Goal: Information Seeking & Learning: Learn about a topic

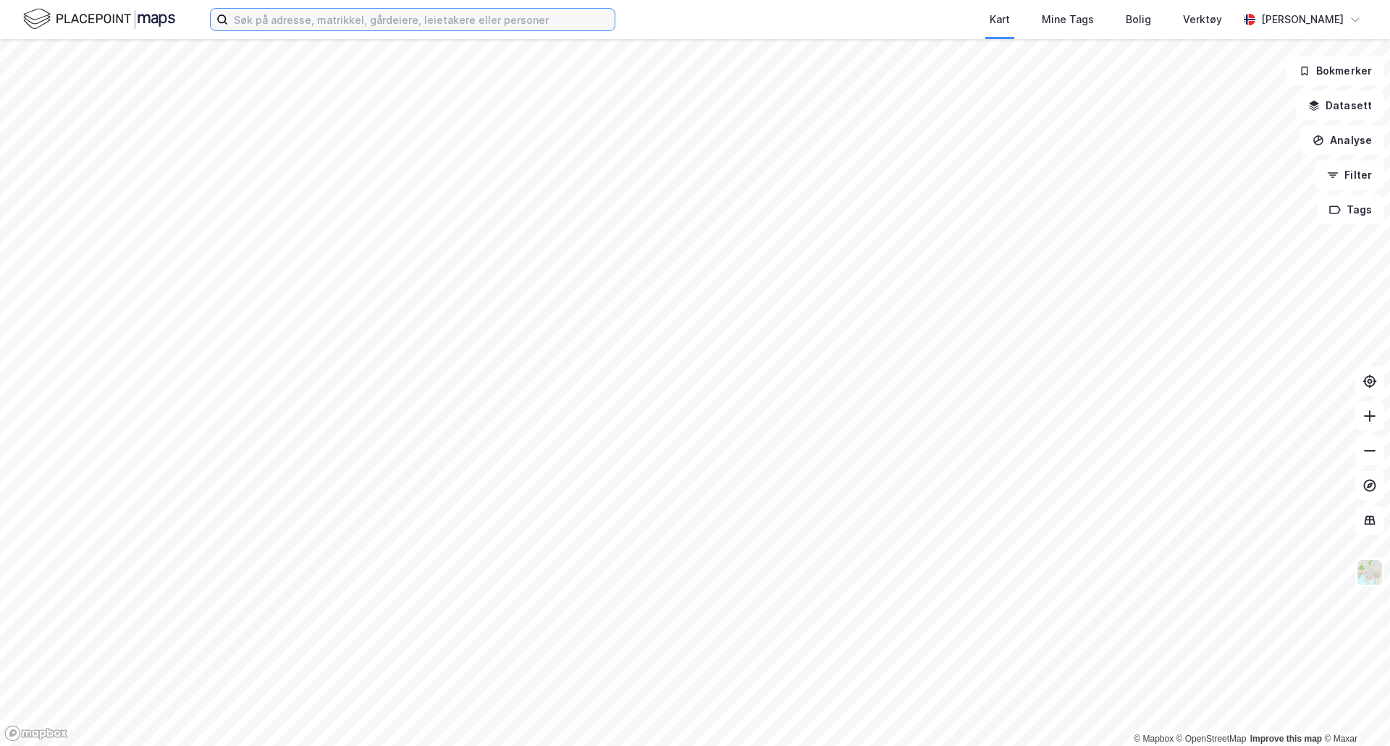
click at [291, 24] on input at bounding box center [421, 20] width 387 height 22
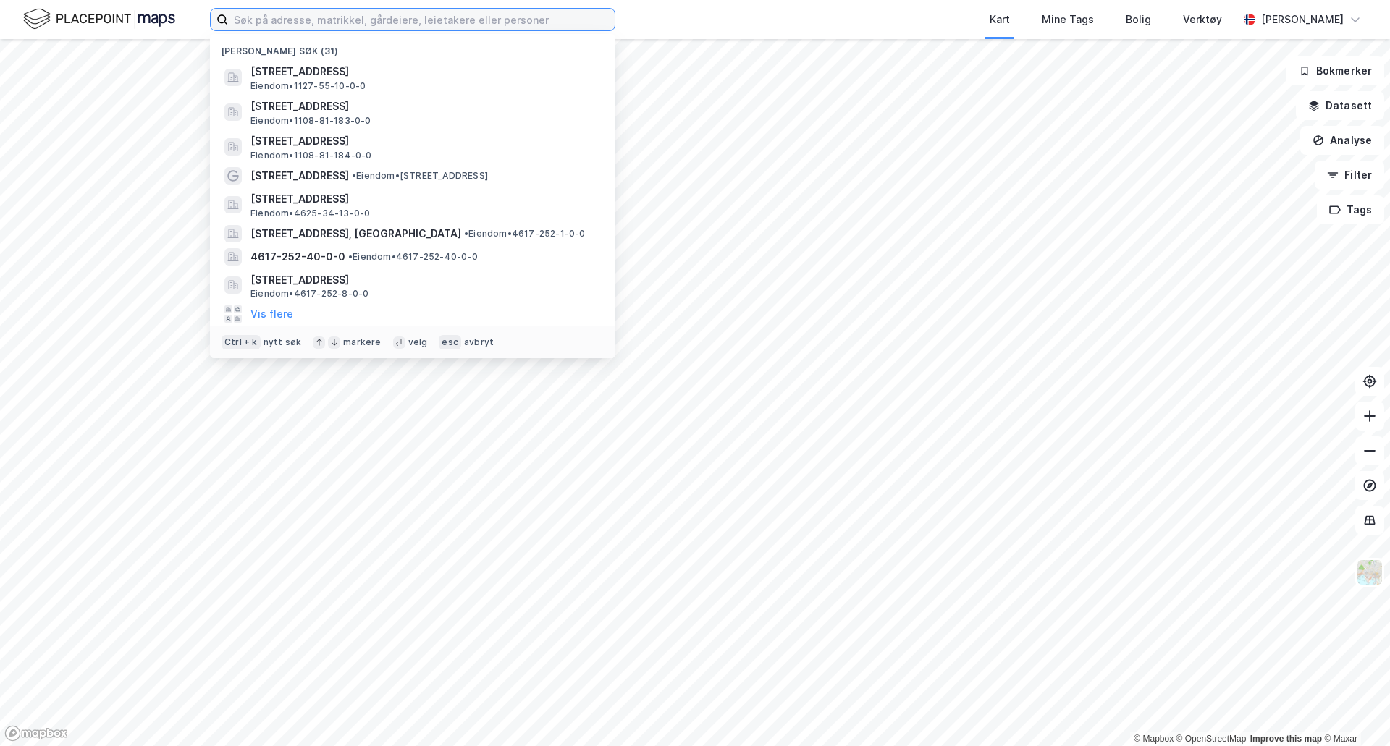
paste input "[STREET_ADDRESS]"
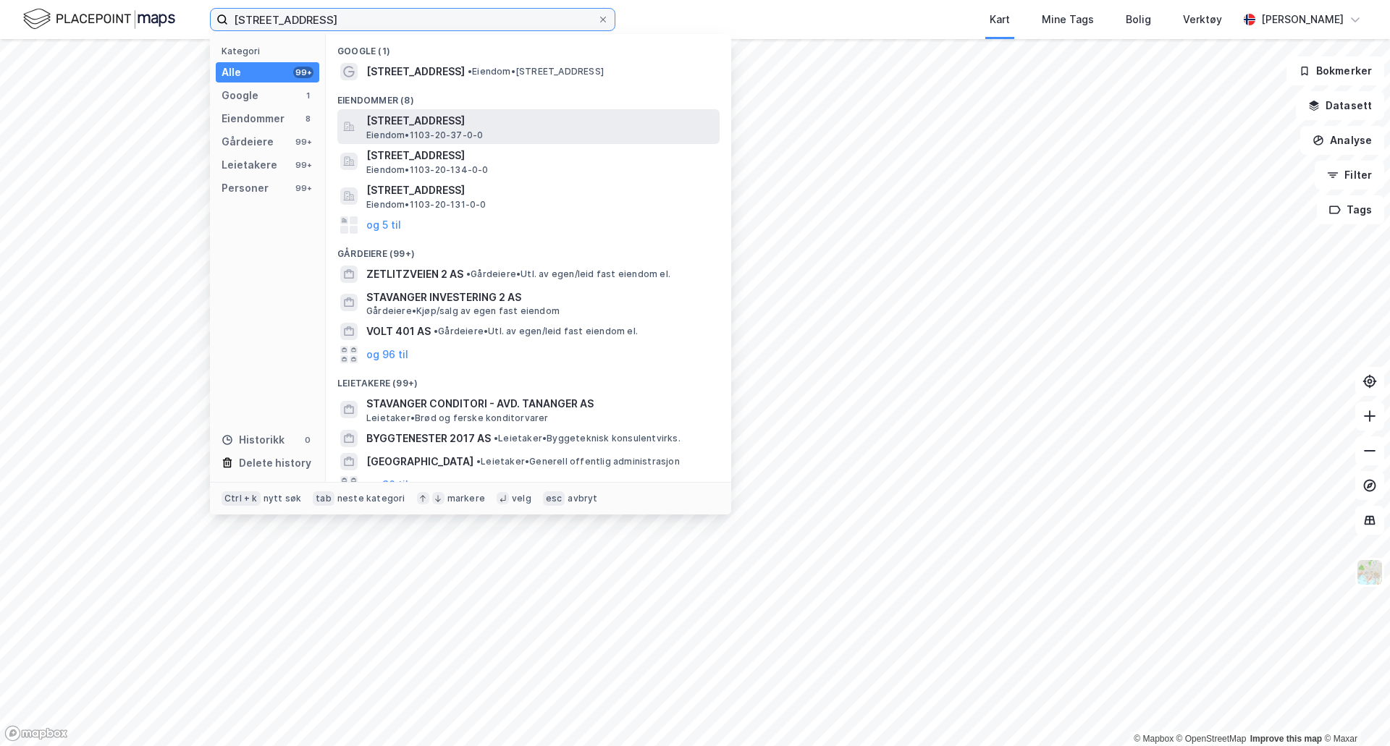
type input "[STREET_ADDRESS]"
click at [479, 130] on span "Eiendom • 1103-20-37-0-0" at bounding box center [424, 136] width 117 height 12
